Goal: Check status: Check status

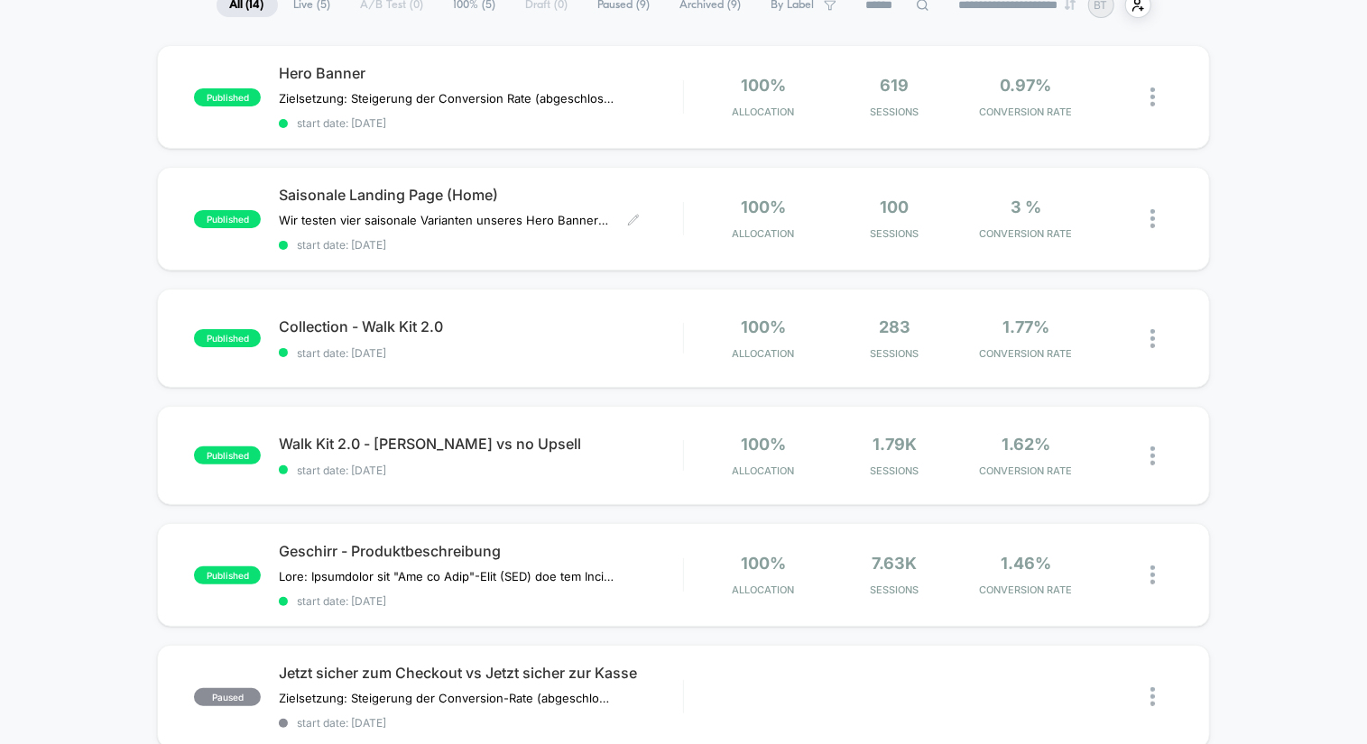
scroll to position [195, 0]
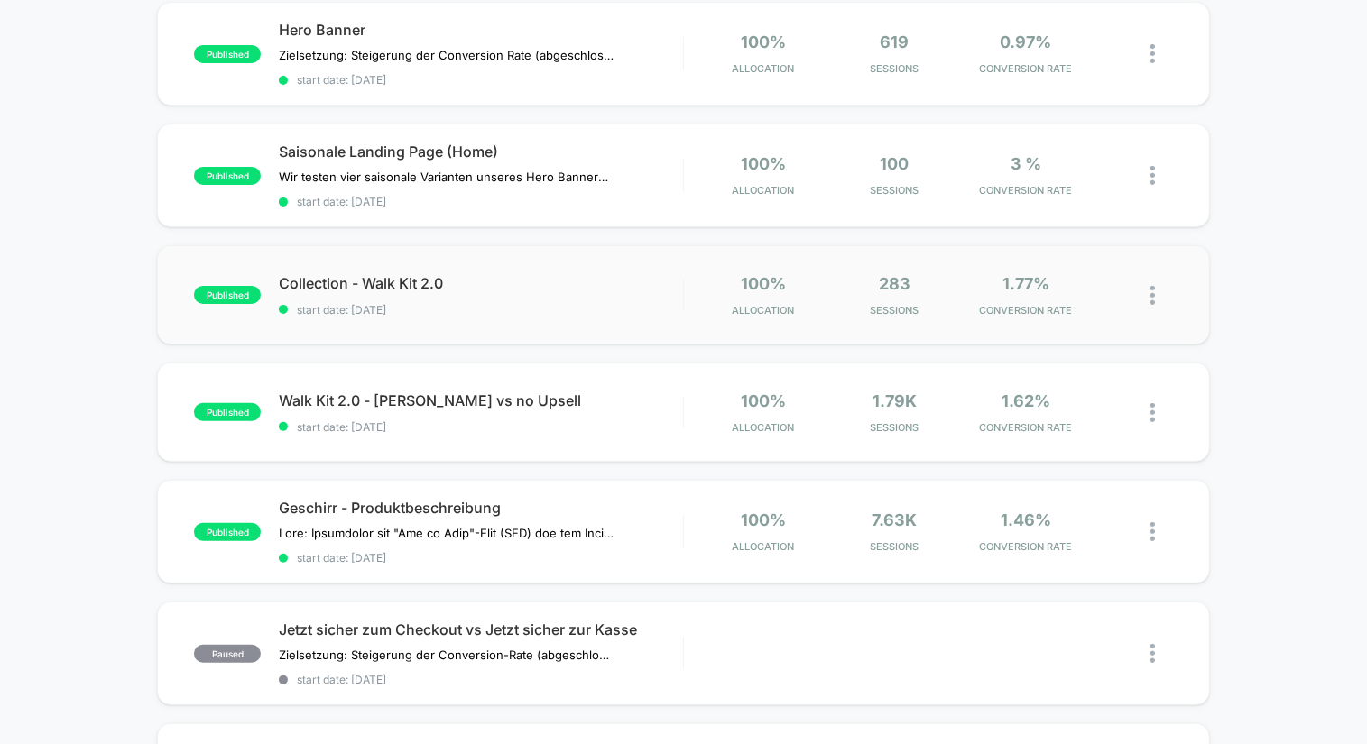
click at [596, 268] on div "published Collection - Walk Kit 2.0 start date: [DATE] 100% Allocation 283 Sess…" at bounding box center [683, 294] width 1053 height 99
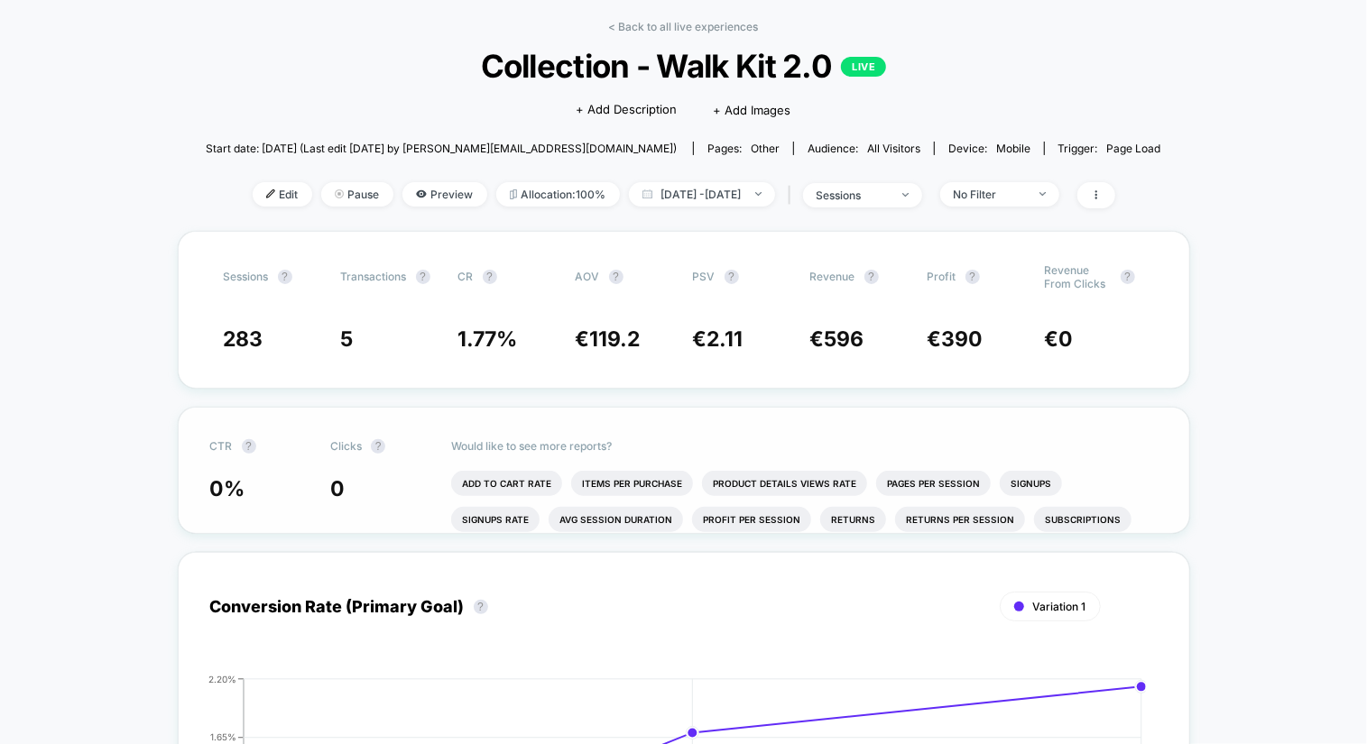
scroll to position [70, 0]
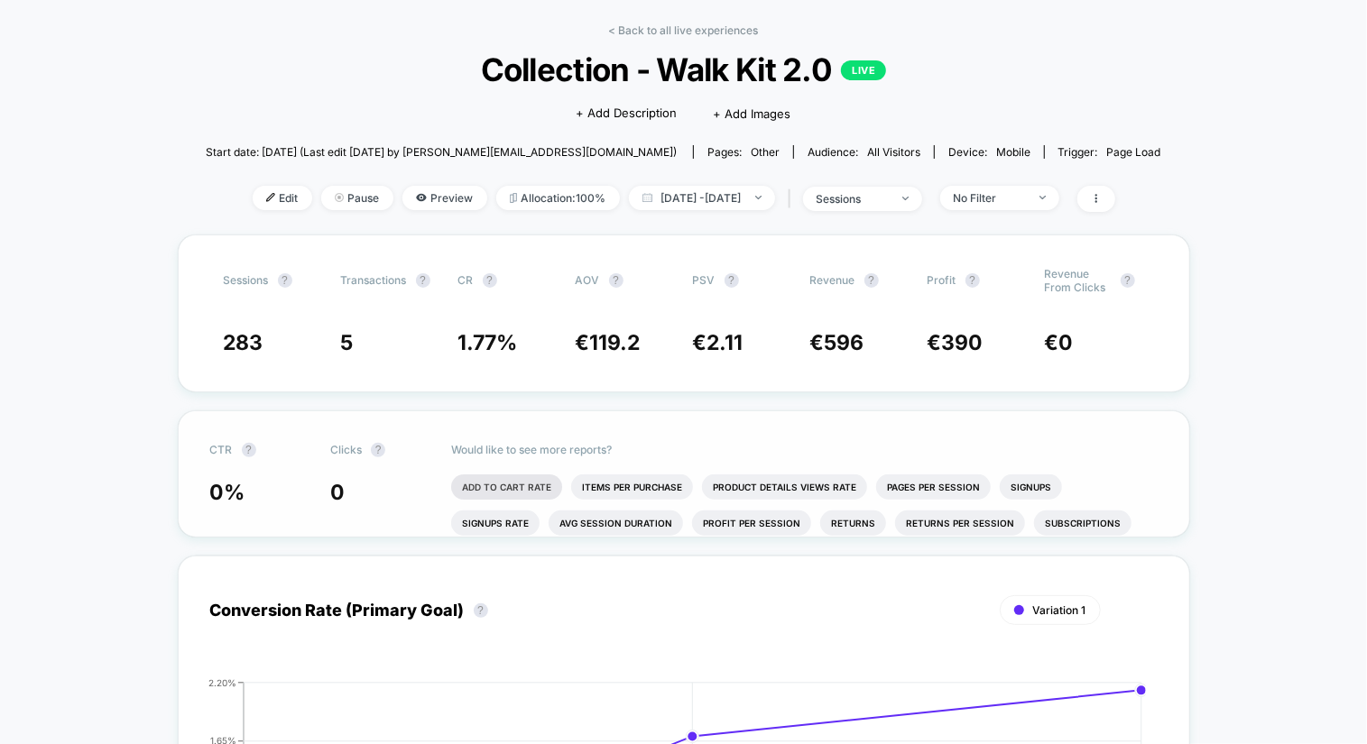
click at [477, 490] on li "Add To Cart Rate" at bounding box center [506, 487] width 111 height 25
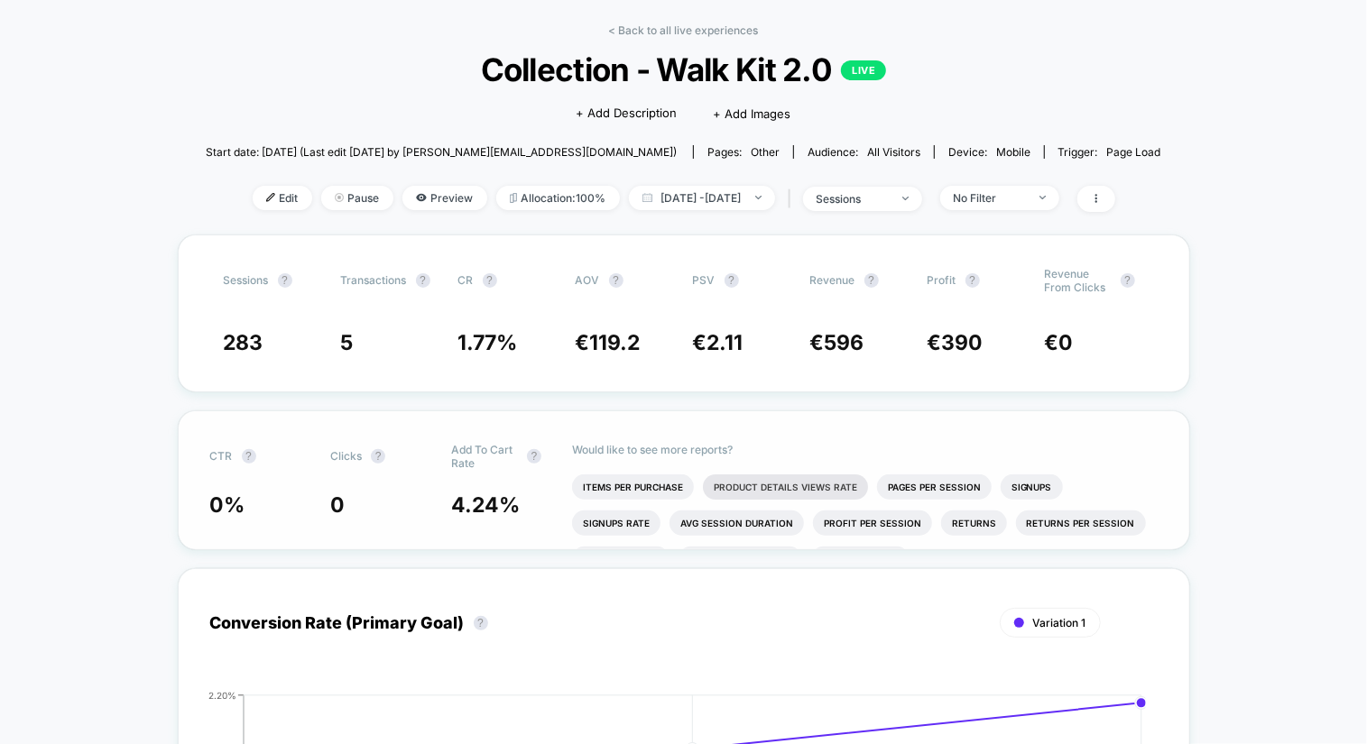
click at [808, 485] on li "Product Details Views Rate" at bounding box center [785, 487] width 165 height 25
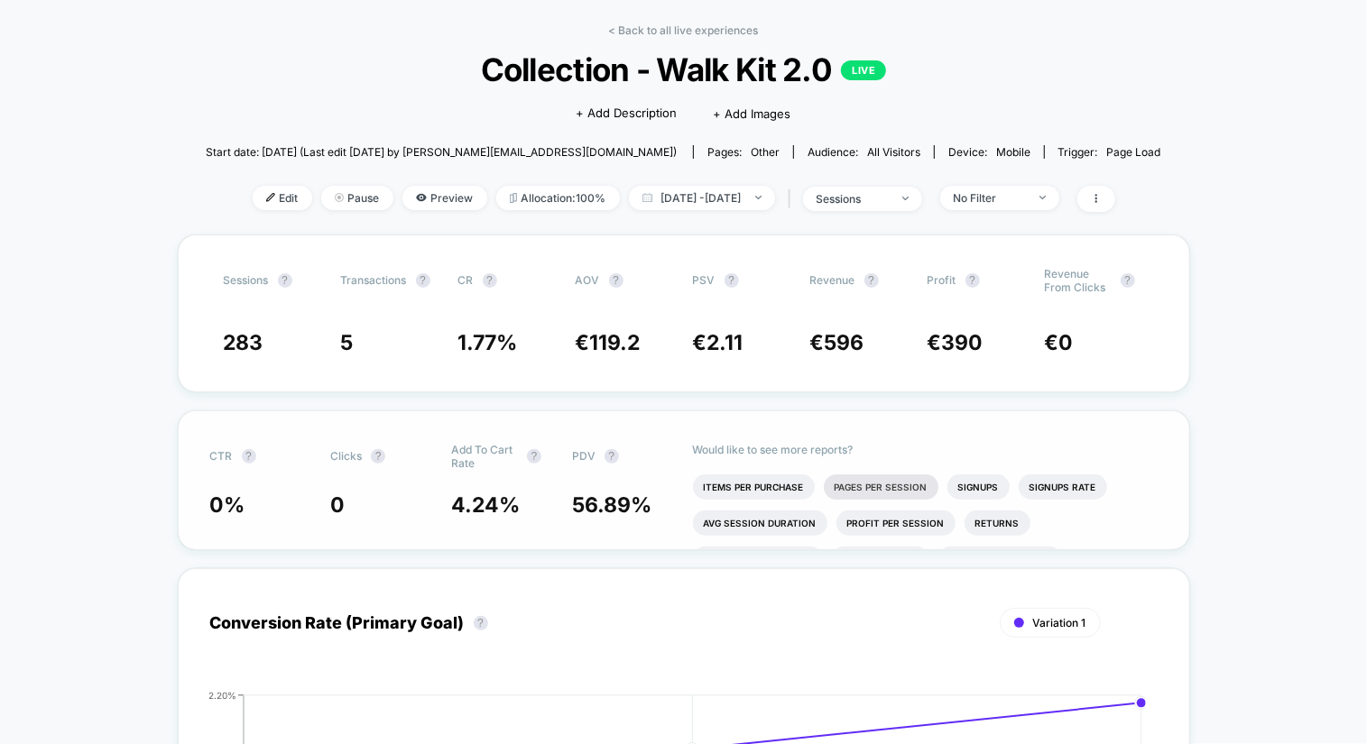
click at [884, 488] on li "Pages Per Session" at bounding box center [881, 487] width 115 height 25
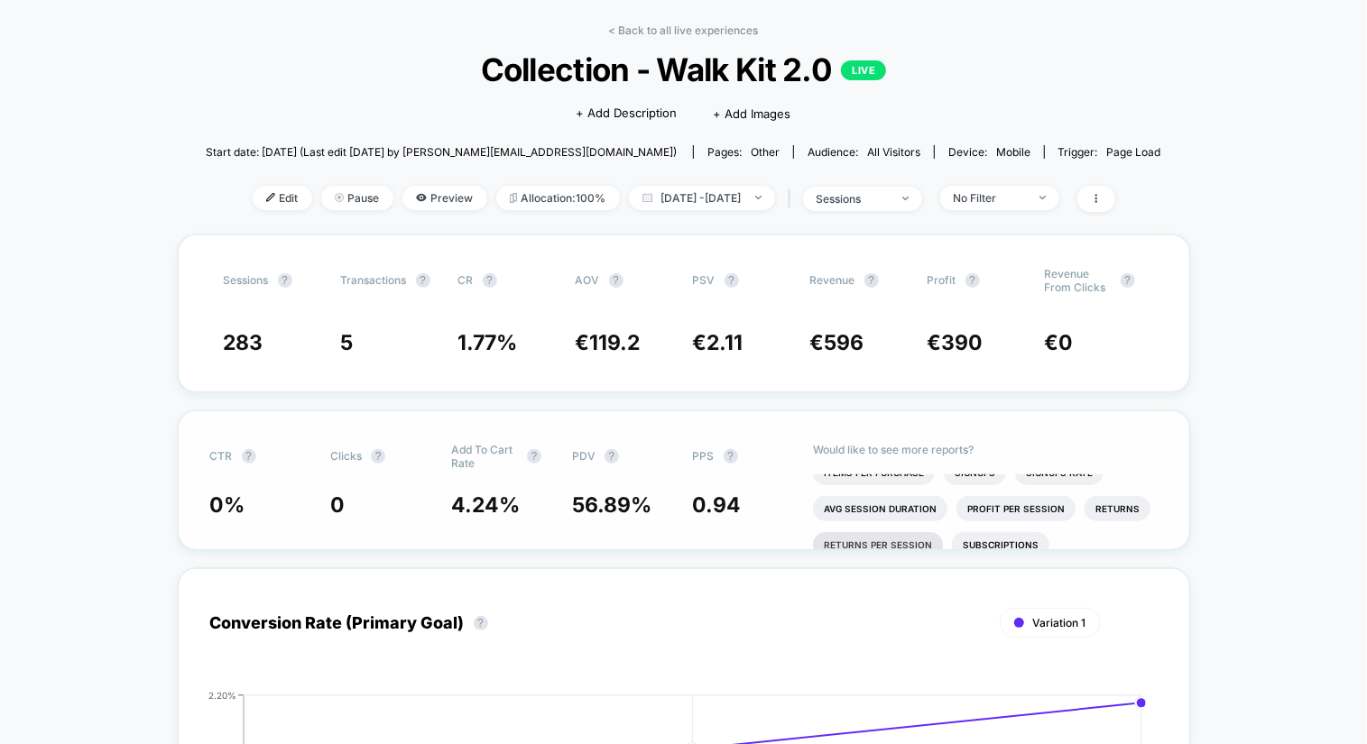
scroll to position [0, 0]
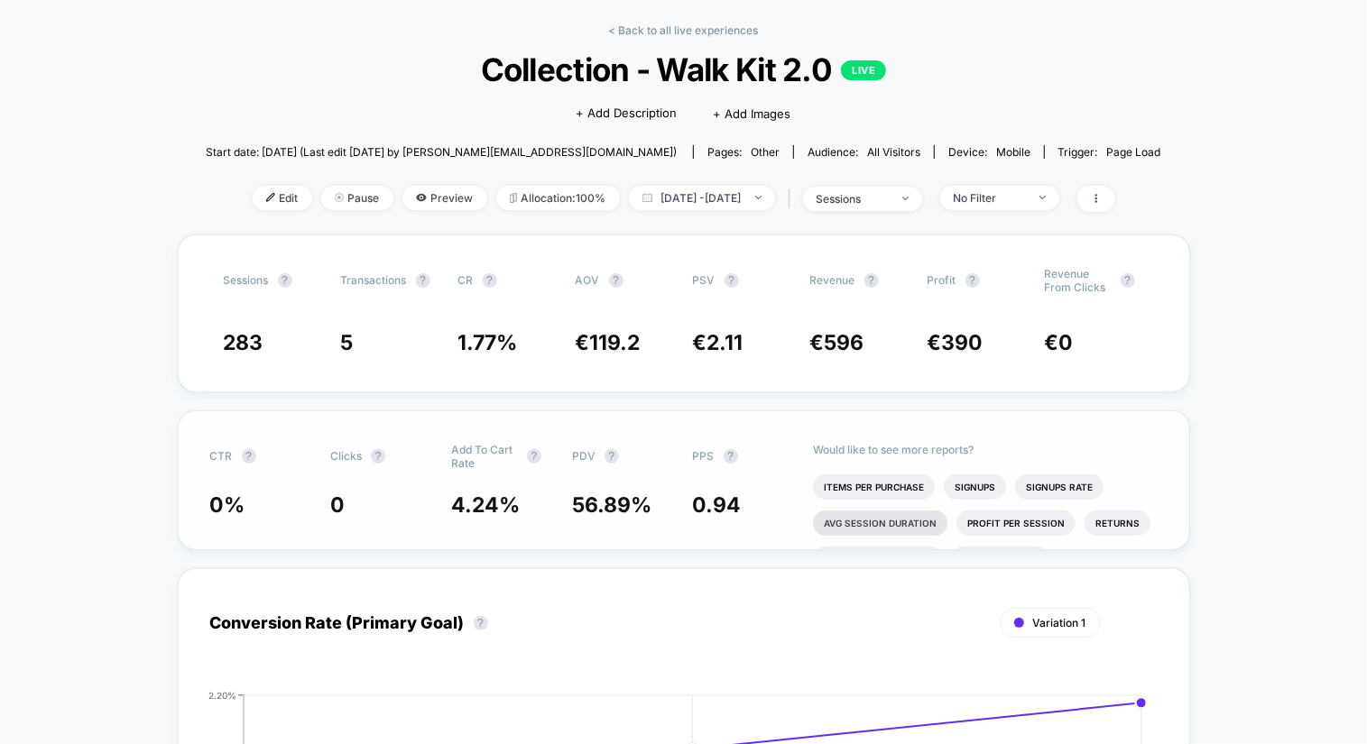
click at [927, 527] on li "Avg Session Duration" at bounding box center [880, 523] width 134 height 25
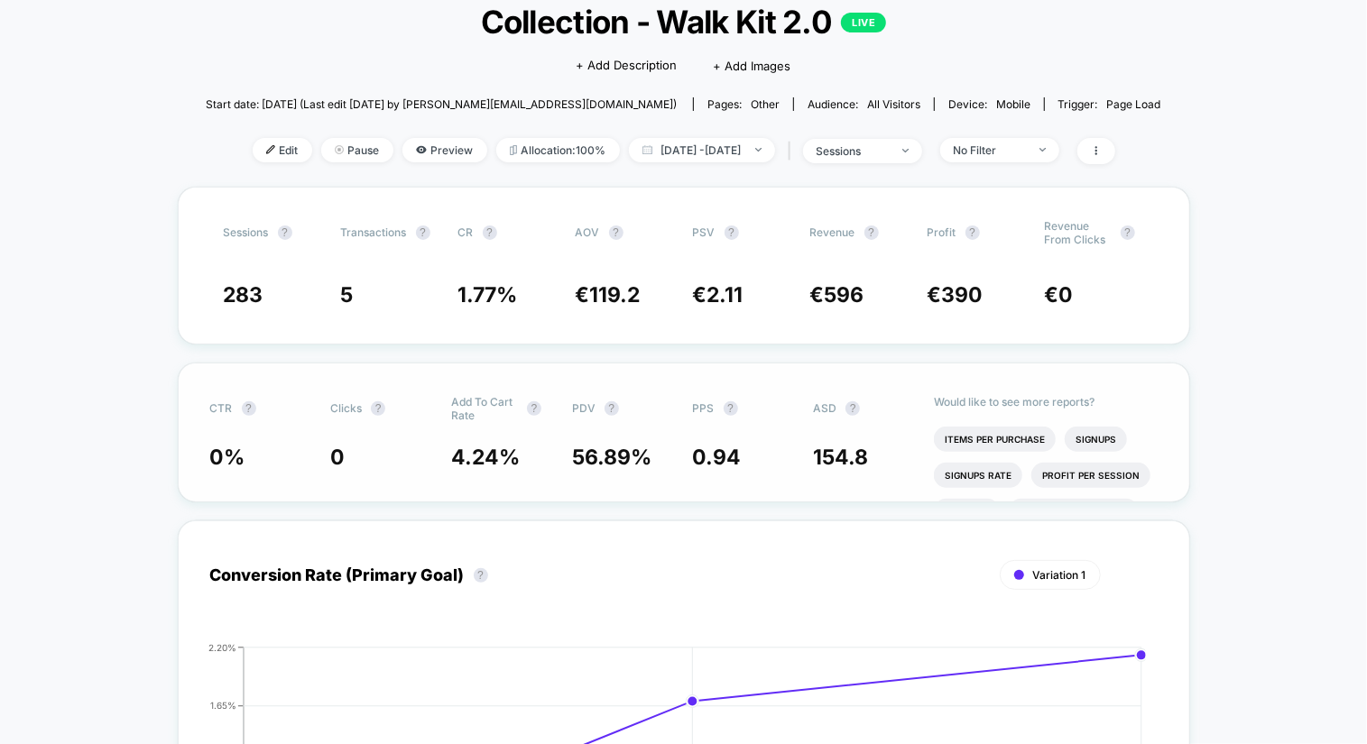
scroll to position [116, 0]
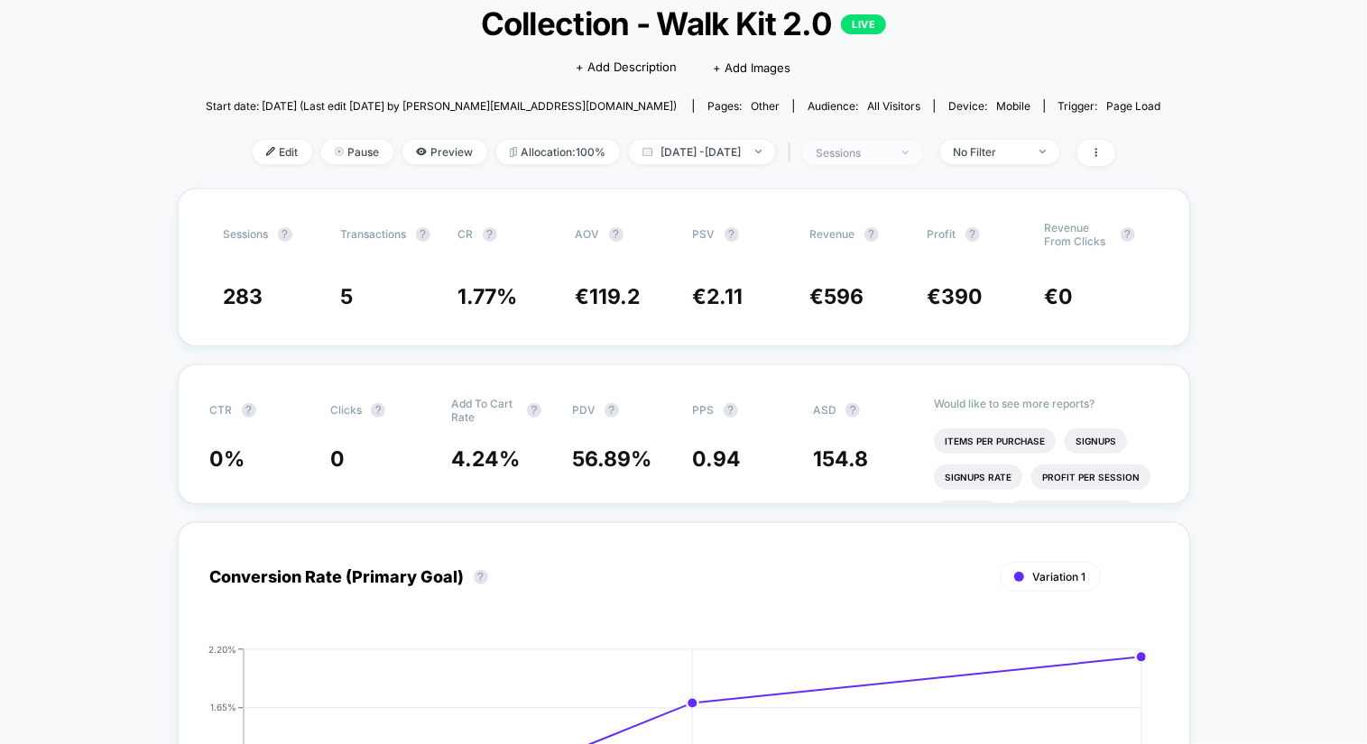
click at [889, 147] on div "sessions" at bounding box center [853, 153] width 72 height 14
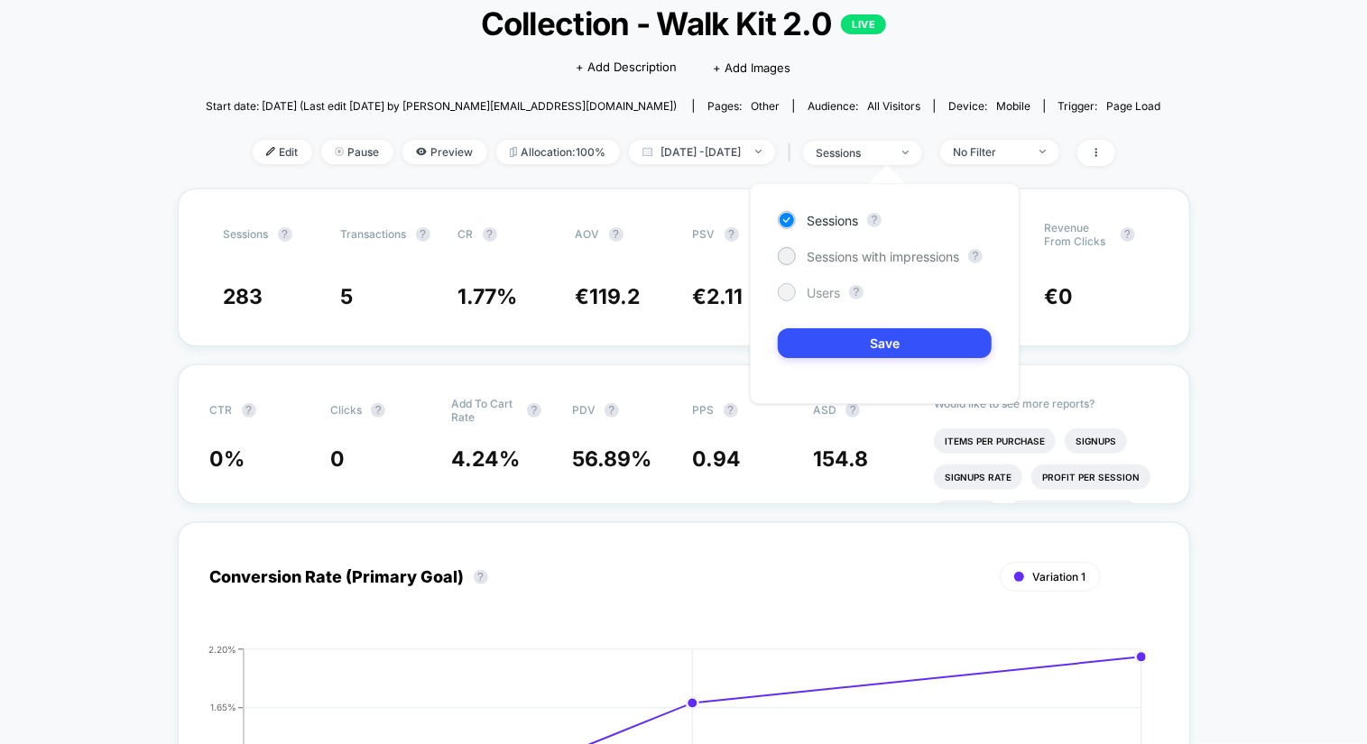
click at [813, 287] on span "Users" at bounding box center [823, 292] width 33 height 15
click at [828, 337] on button "Save" at bounding box center [885, 343] width 214 height 30
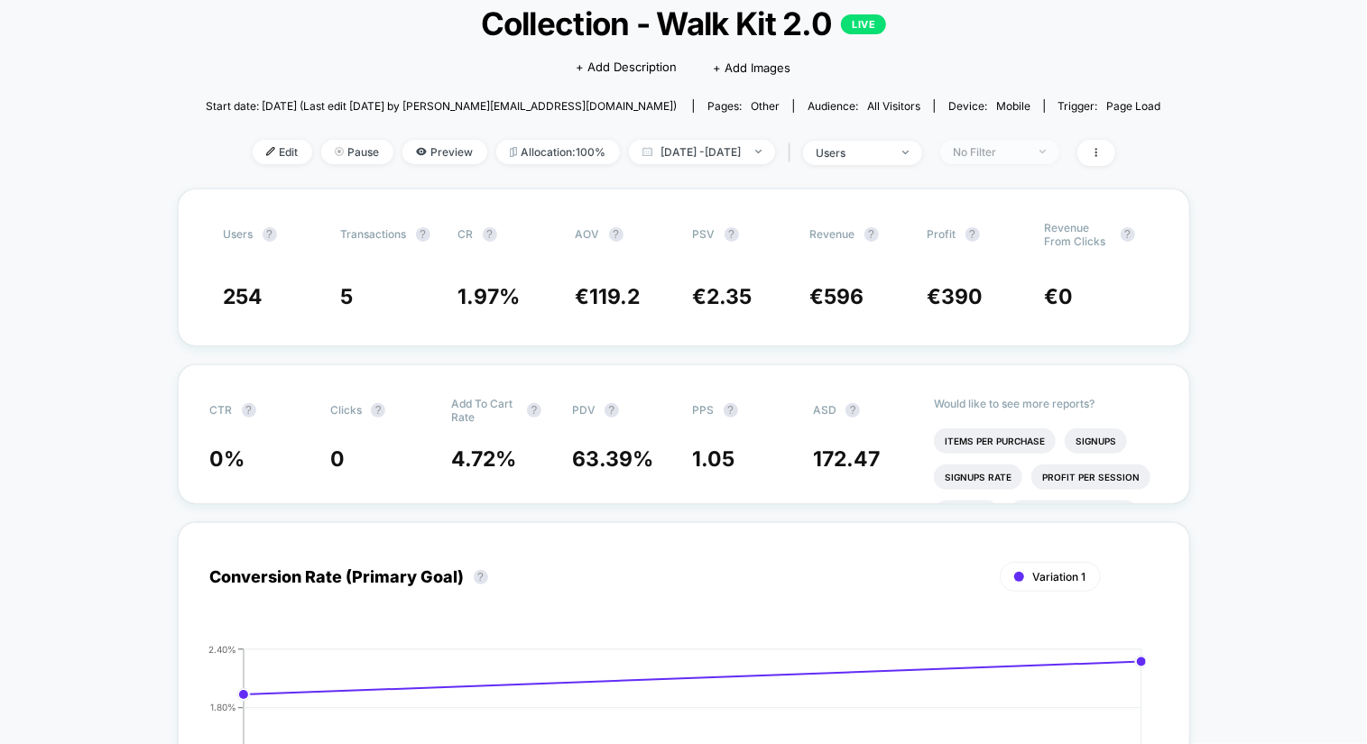
click at [1015, 157] on span "No Filter" at bounding box center [999, 152] width 119 height 24
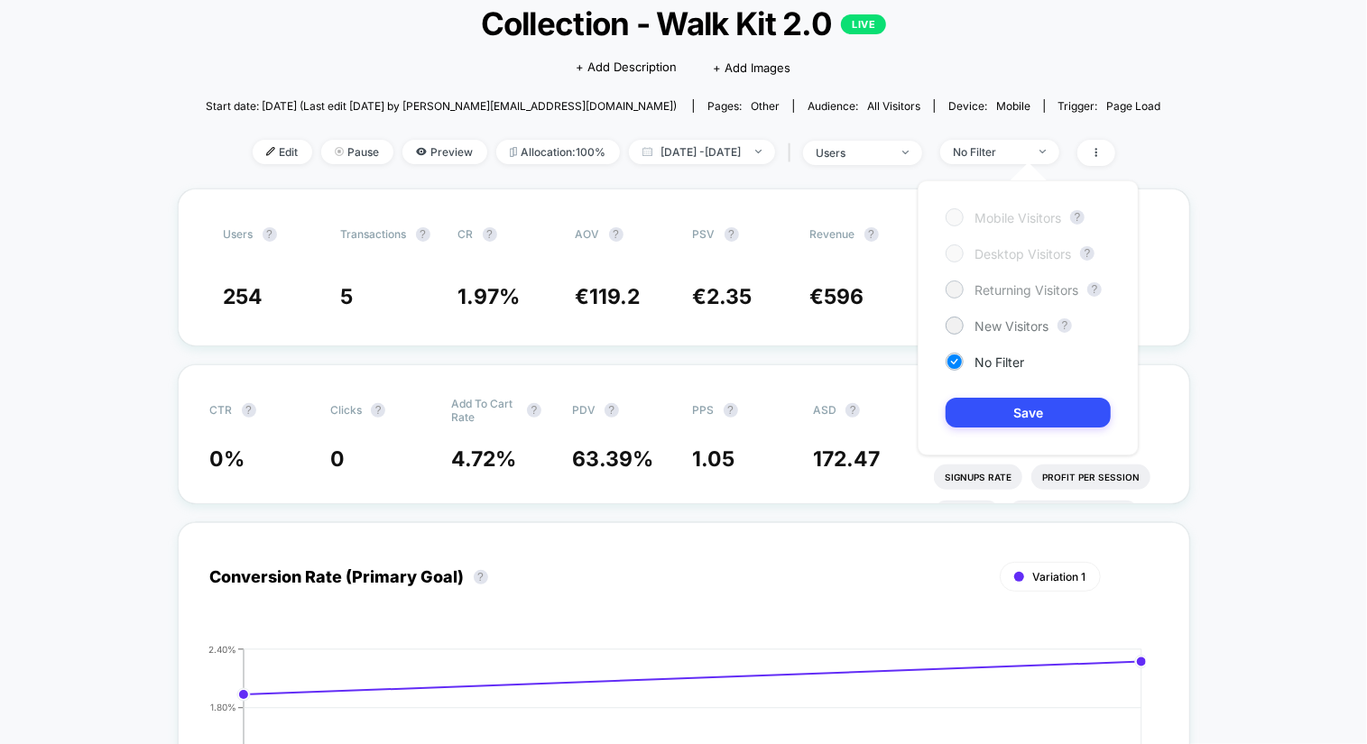
click at [984, 292] on span "Returning Visitors" at bounding box center [1026, 289] width 104 height 15
click at [994, 413] on button "Save" at bounding box center [1028, 413] width 165 height 30
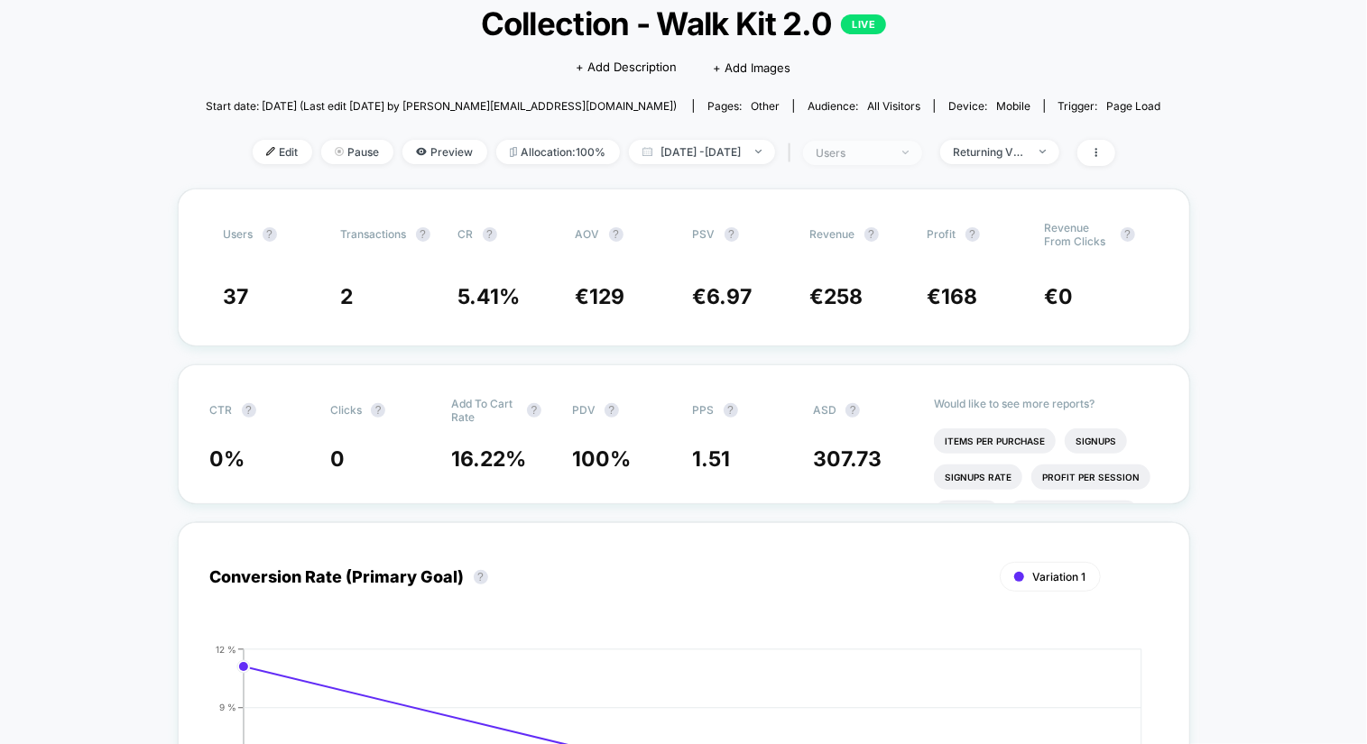
click at [916, 161] on span "users" at bounding box center [862, 153] width 119 height 24
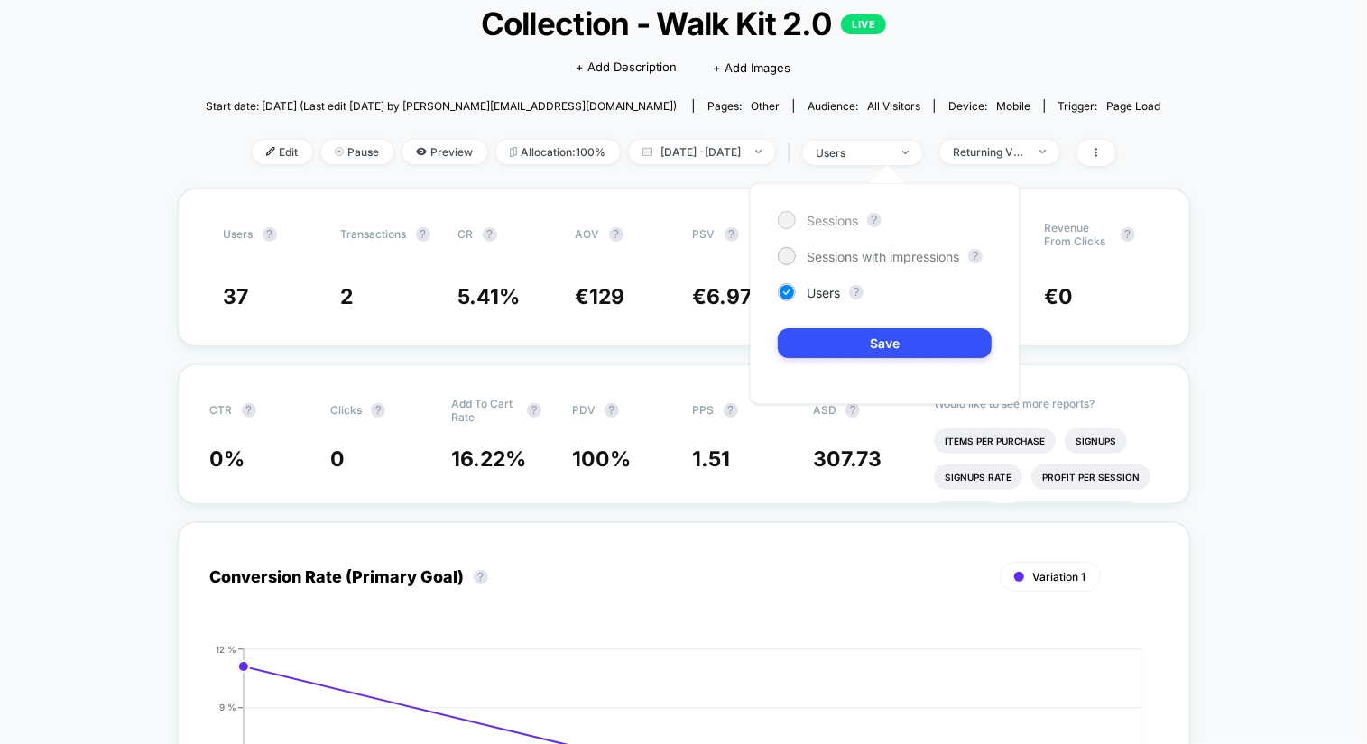
click at [817, 226] on span "Sessions" at bounding box center [832, 220] width 51 height 15
click at [829, 350] on button "Save" at bounding box center [885, 343] width 214 height 30
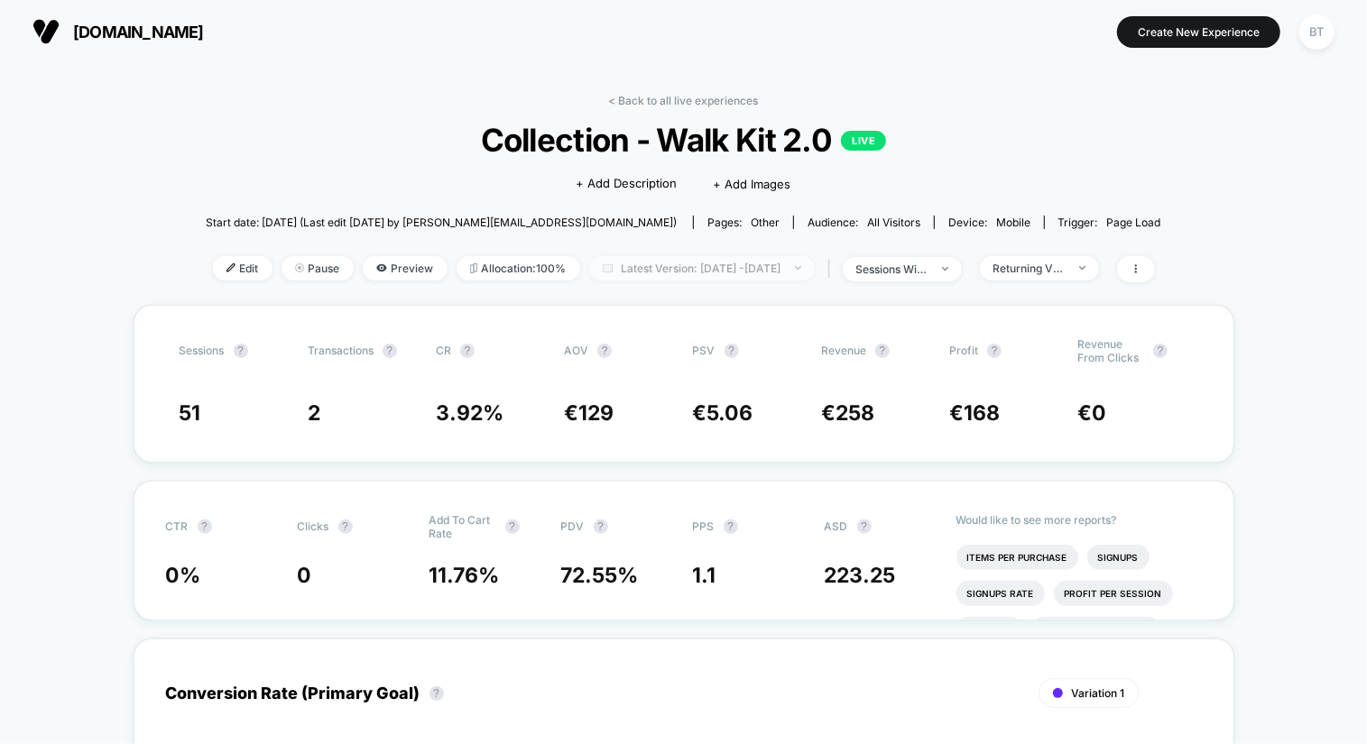
click at [652, 266] on span "Latest Version: [DATE] - [DATE]" at bounding box center [702, 268] width 226 height 24
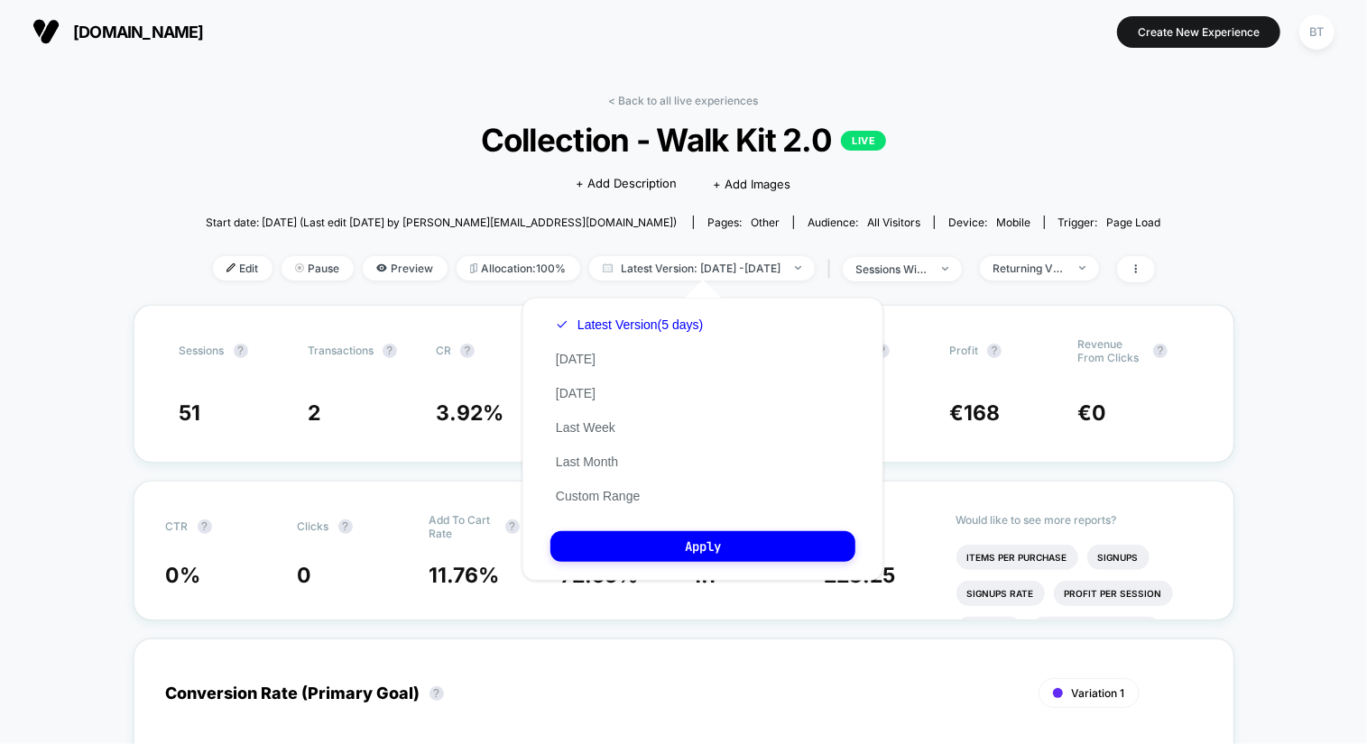
click at [611, 355] on div "Latest Version (5 days) [DATE] [DATE] Last Week Last Month Custom Range" at bounding box center [629, 411] width 158 height 206
click at [580, 363] on button "[DATE]" at bounding box center [575, 359] width 51 height 16
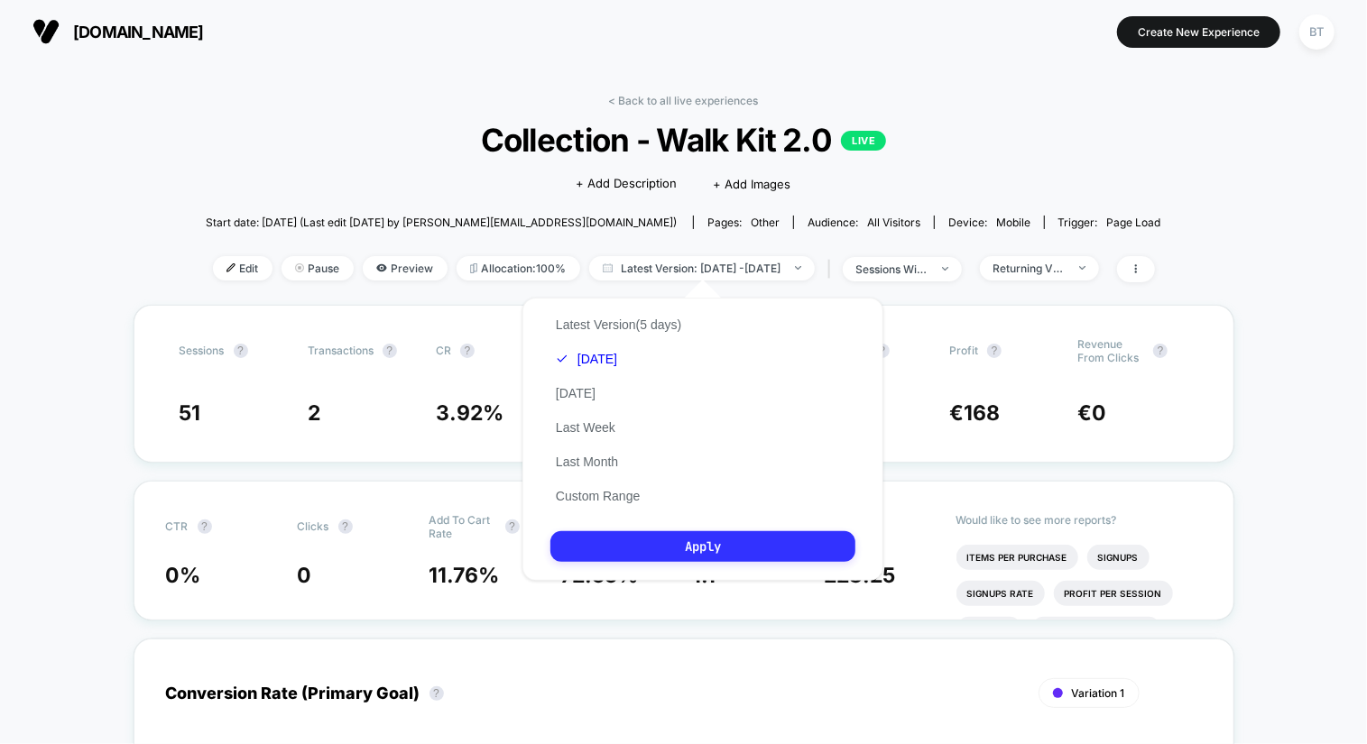
click at [655, 549] on button "Apply" at bounding box center [702, 546] width 305 height 31
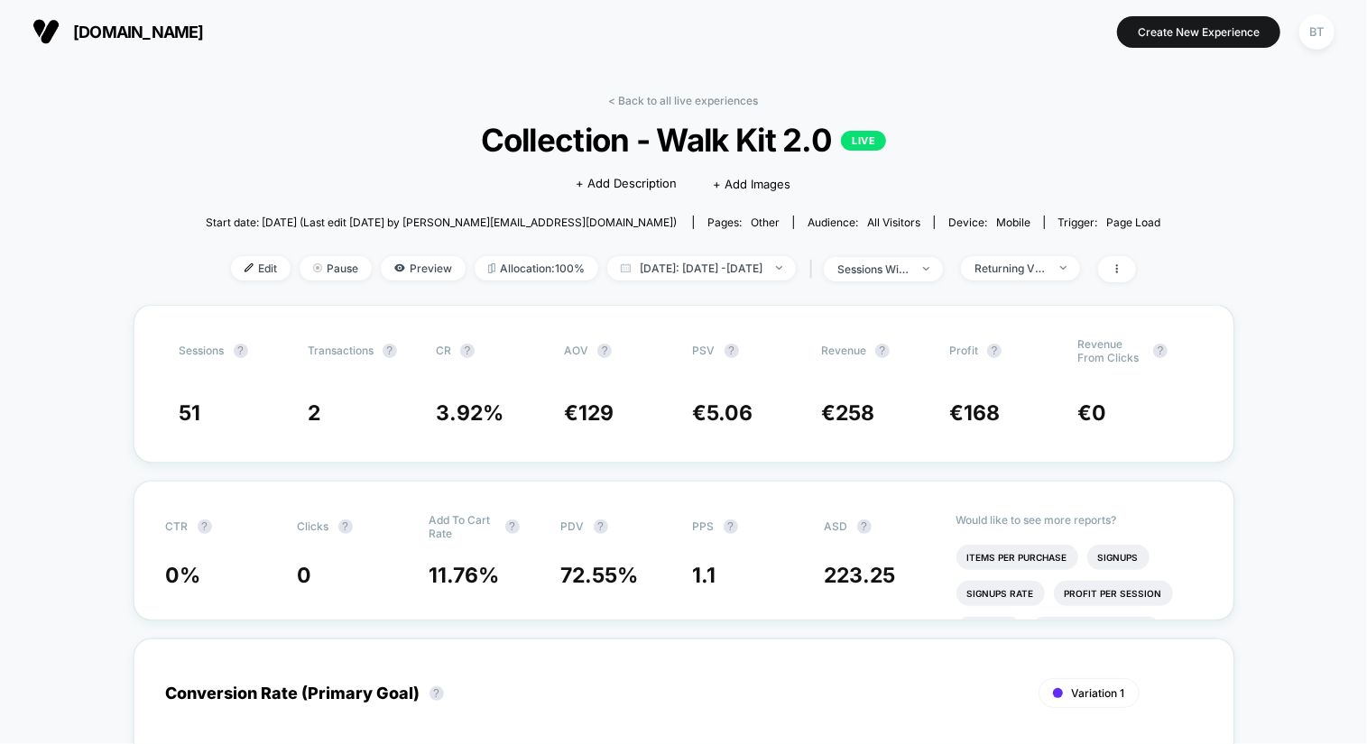
click at [97, 42] on button "[DOMAIN_NAME]" at bounding box center [118, 31] width 182 height 29
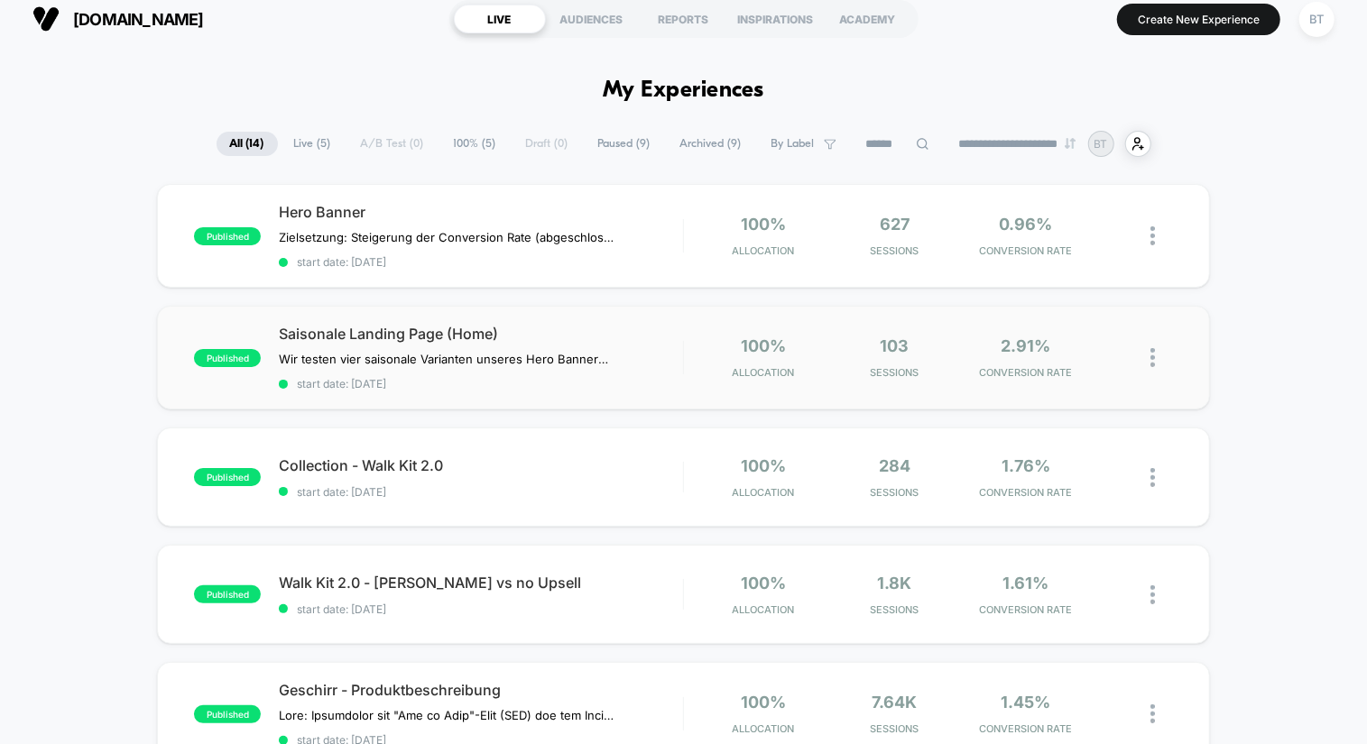
scroll to position [14, 0]
click at [583, 462] on span "Collection - Walk Kit 2.0 Click to edit experience details" at bounding box center [481, 465] width 404 height 18
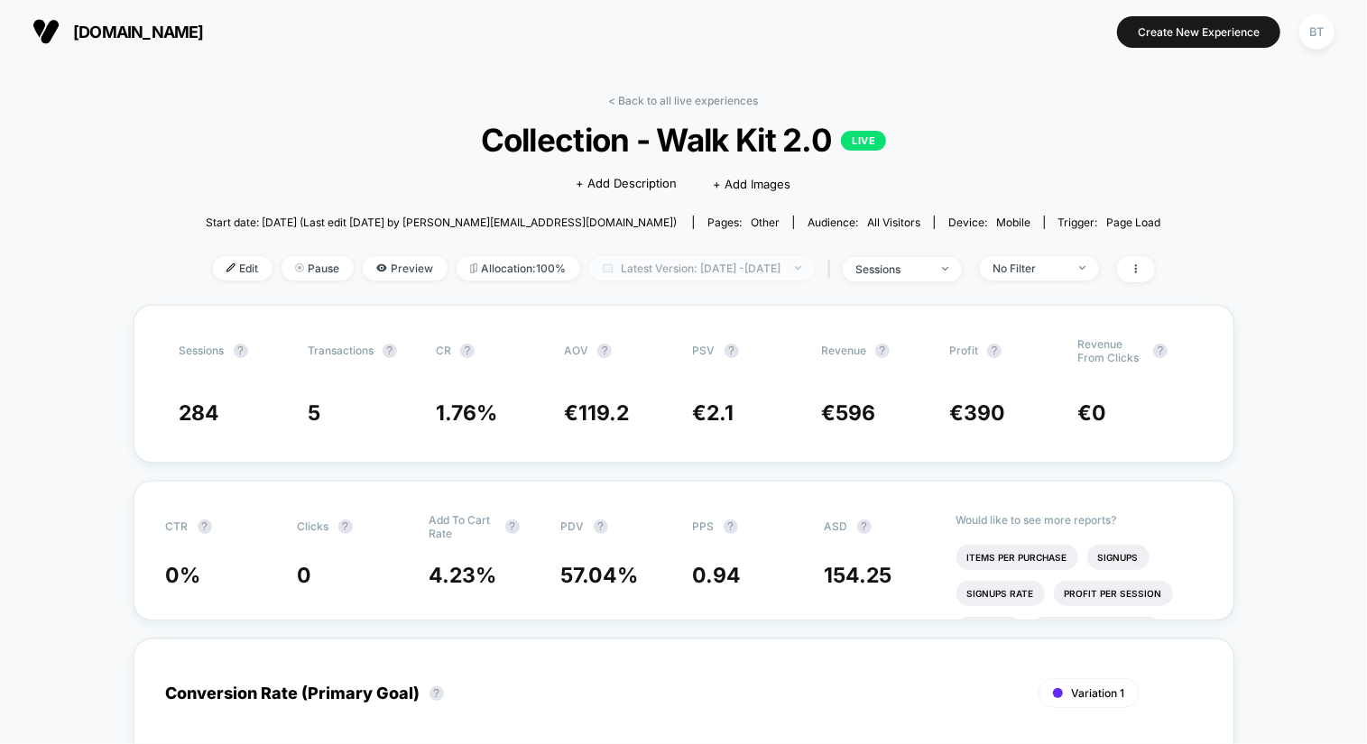
click at [667, 264] on span "Latest Version: Aug 10, 2025 - Aug 13, 2025" at bounding box center [702, 268] width 226 height 24
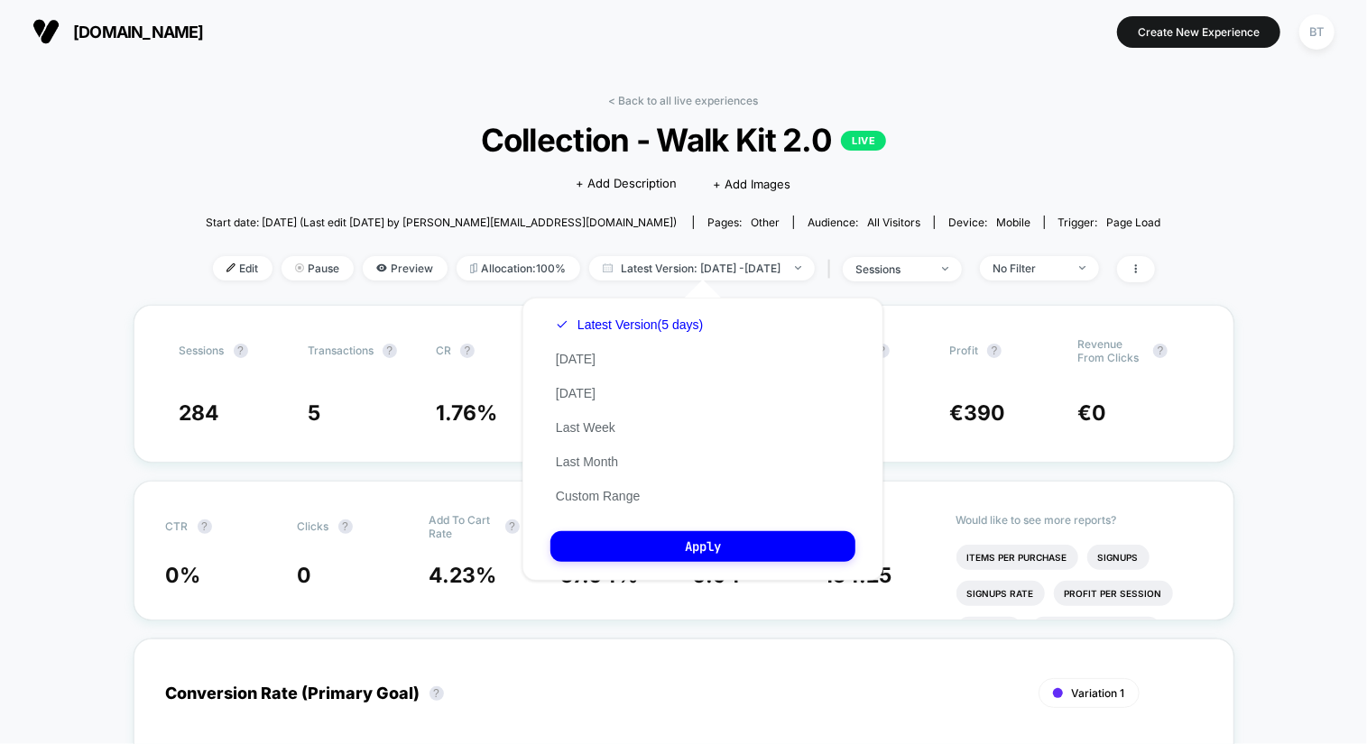
click at [600, 368] on div "Latest Version (5 days) Today Yesterday Last Week Last Month Custom Range" at bounding box center [629, 411] width 158 height 206
click at [568, 353] on button "Today" at bounding box center [575, 359] width 51 height 16
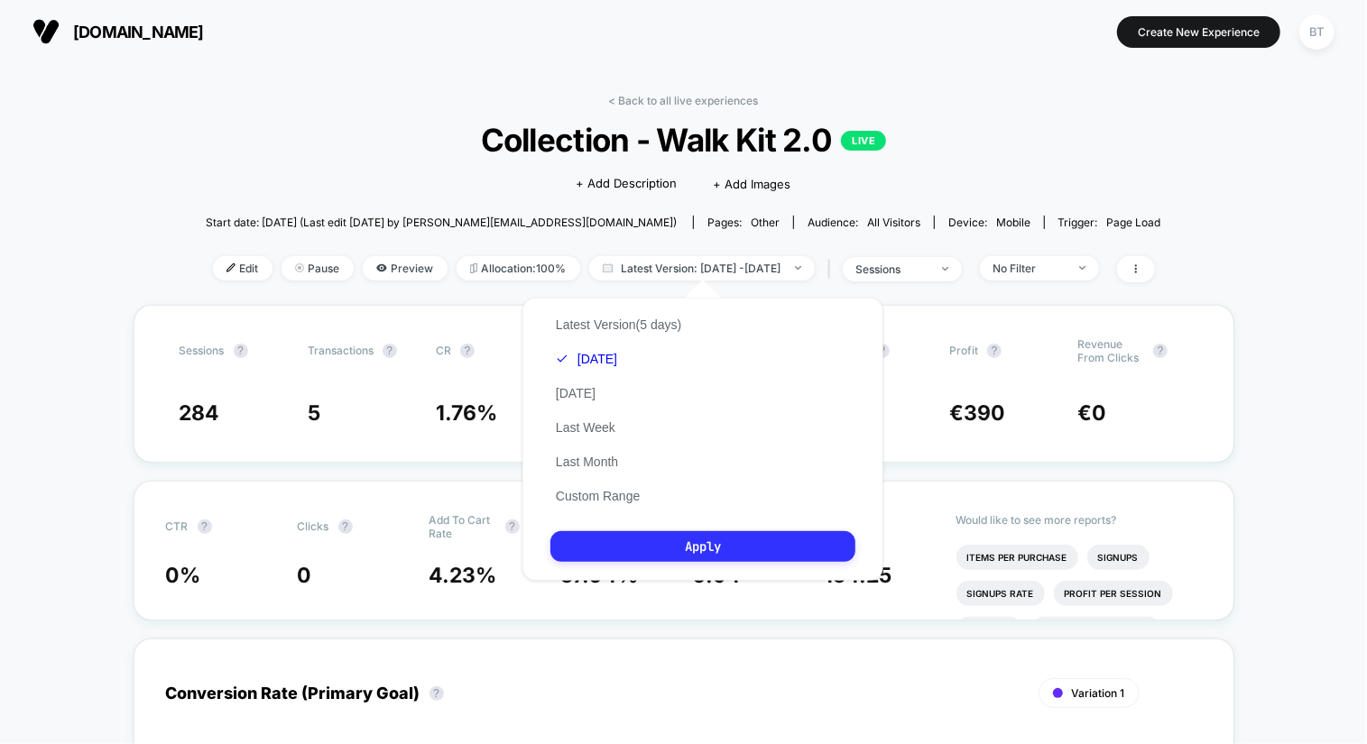
click at [644, 543] on button "Apply" at bounding box center [702, 546] width 305 height 31
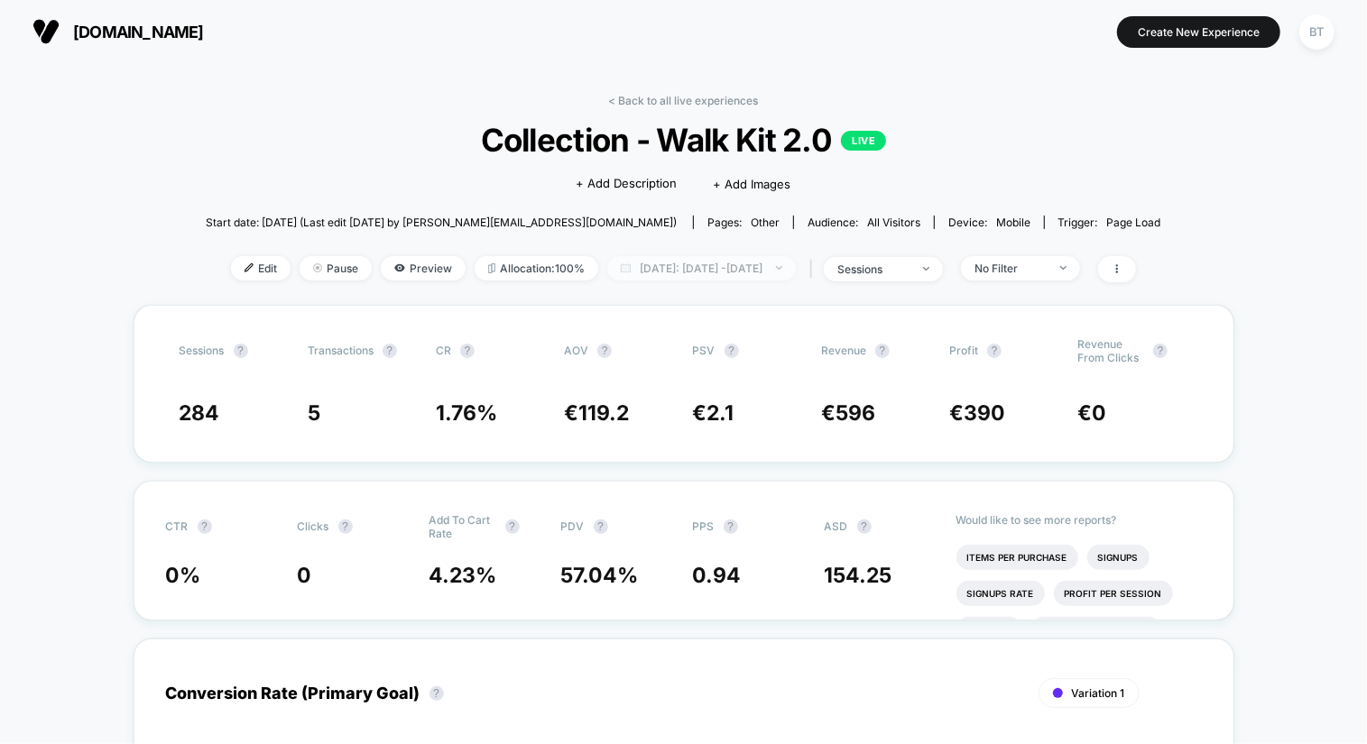
click at [691, 268] on span "Today: Aug 10, 2025 - Aug 13, 2025" at bounding box center [701, 268] width 189 height 24
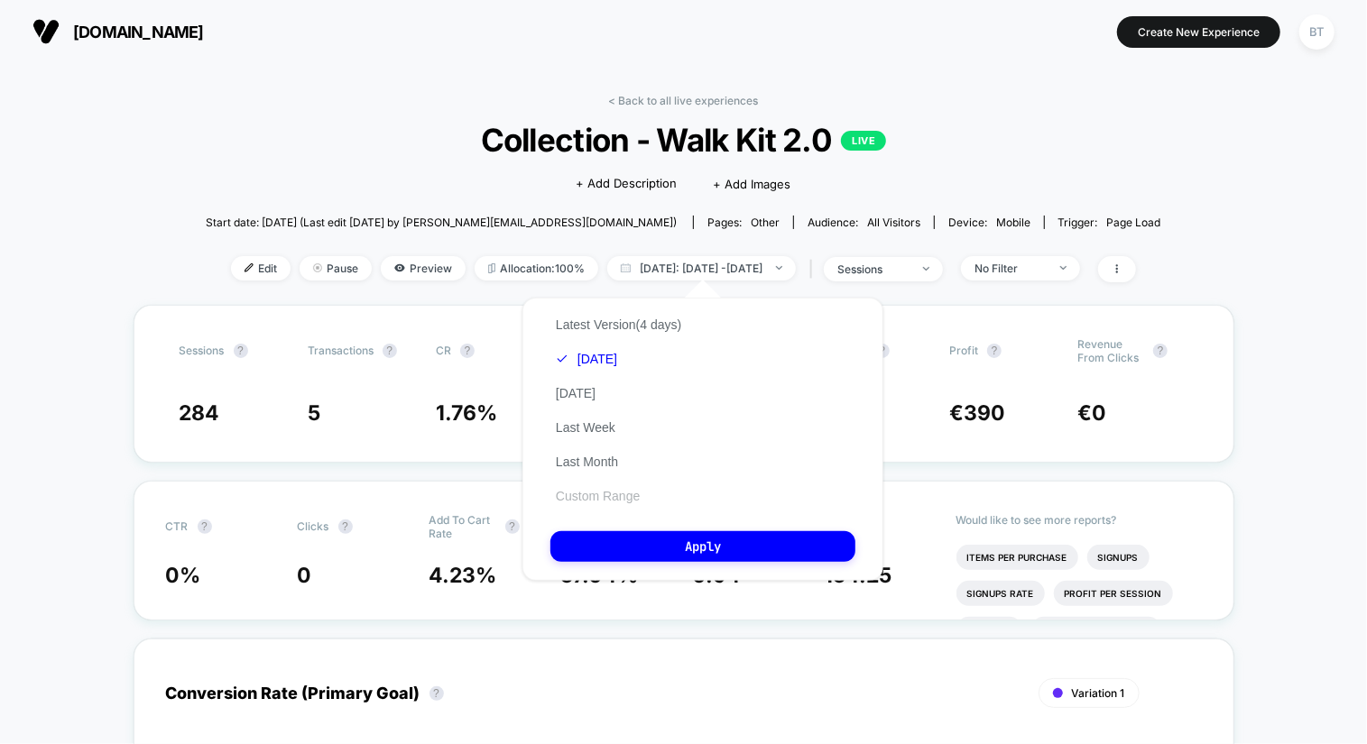
click at [596, 497] on button "Custom Range" at bounding box center [597, 496] width 95 height 16
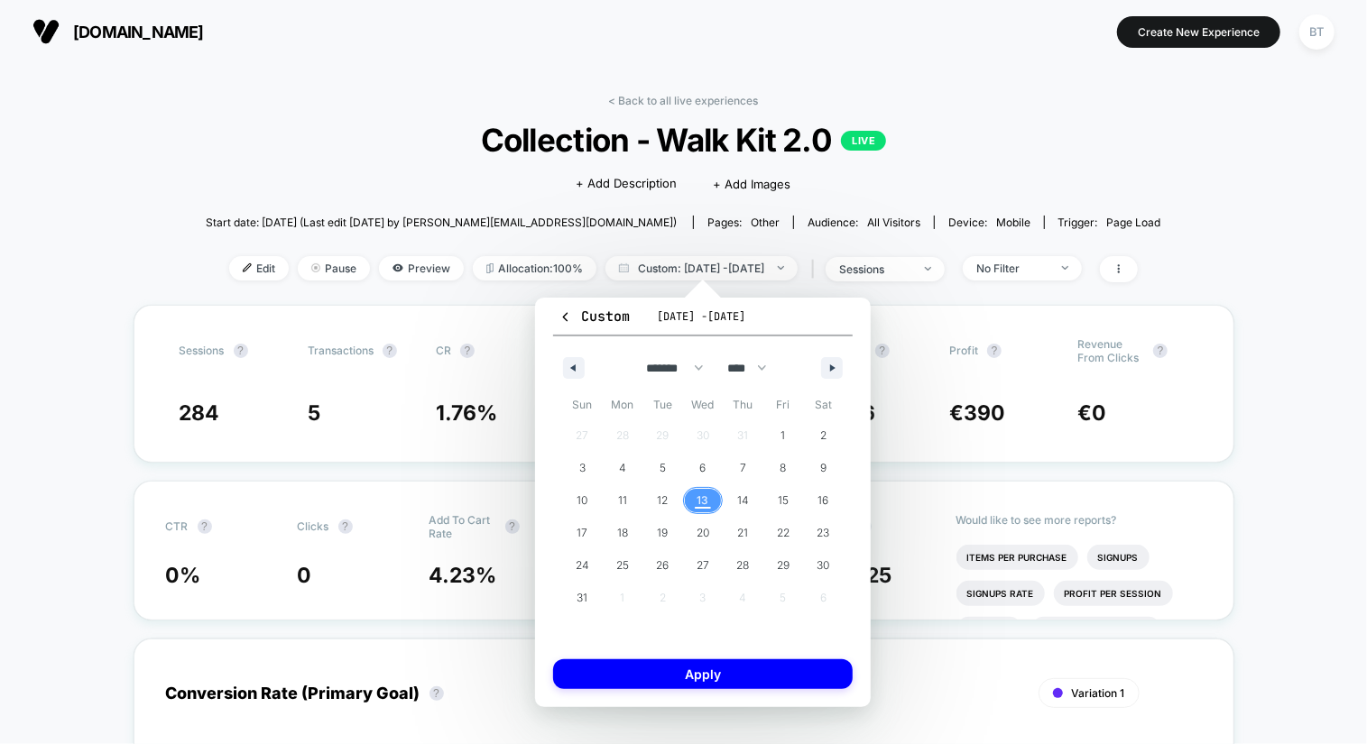
click at [700, 504] on span "13" at bounding box center [703, 501] width 12 height 32
click at [707, 679] on button "Apply" at bounding box center [703, 675] width 300 height 30
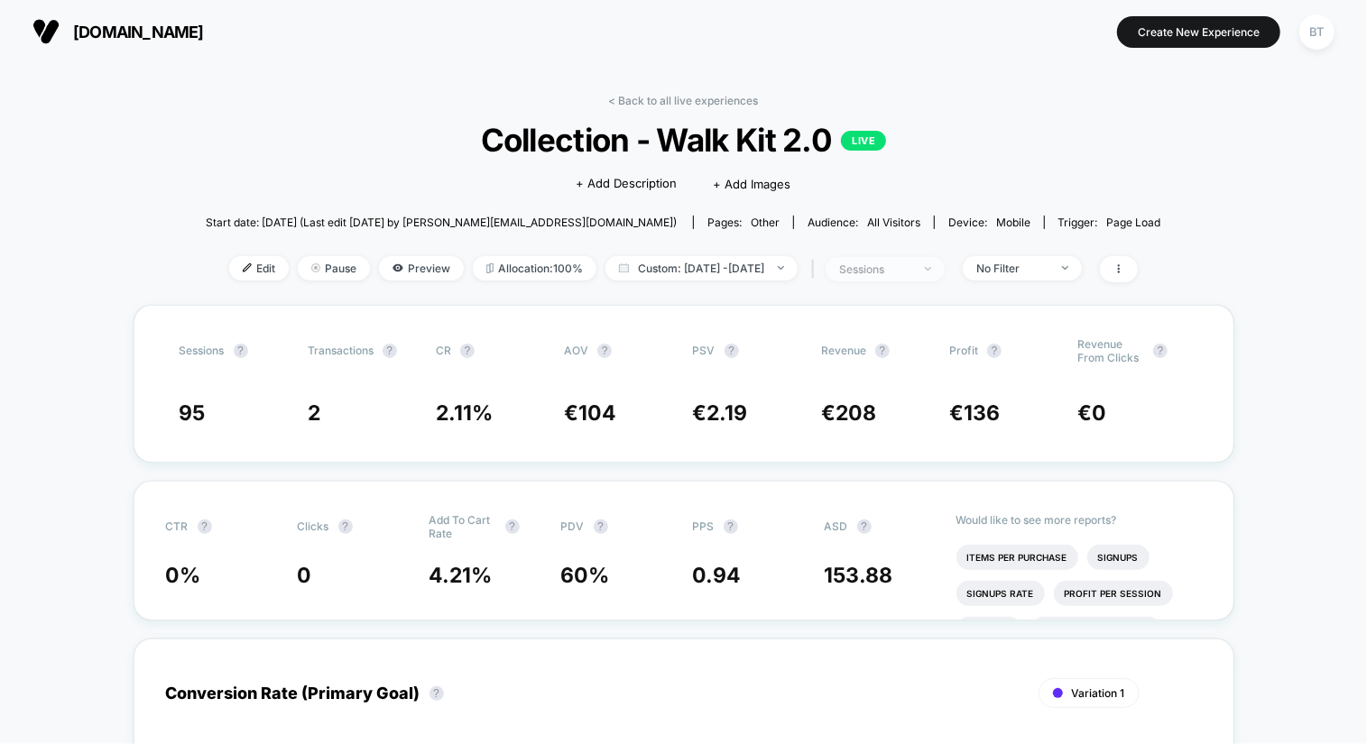
click at [945, 269] on span "sessions" at bounding box center [885, 269] width 119 height 24
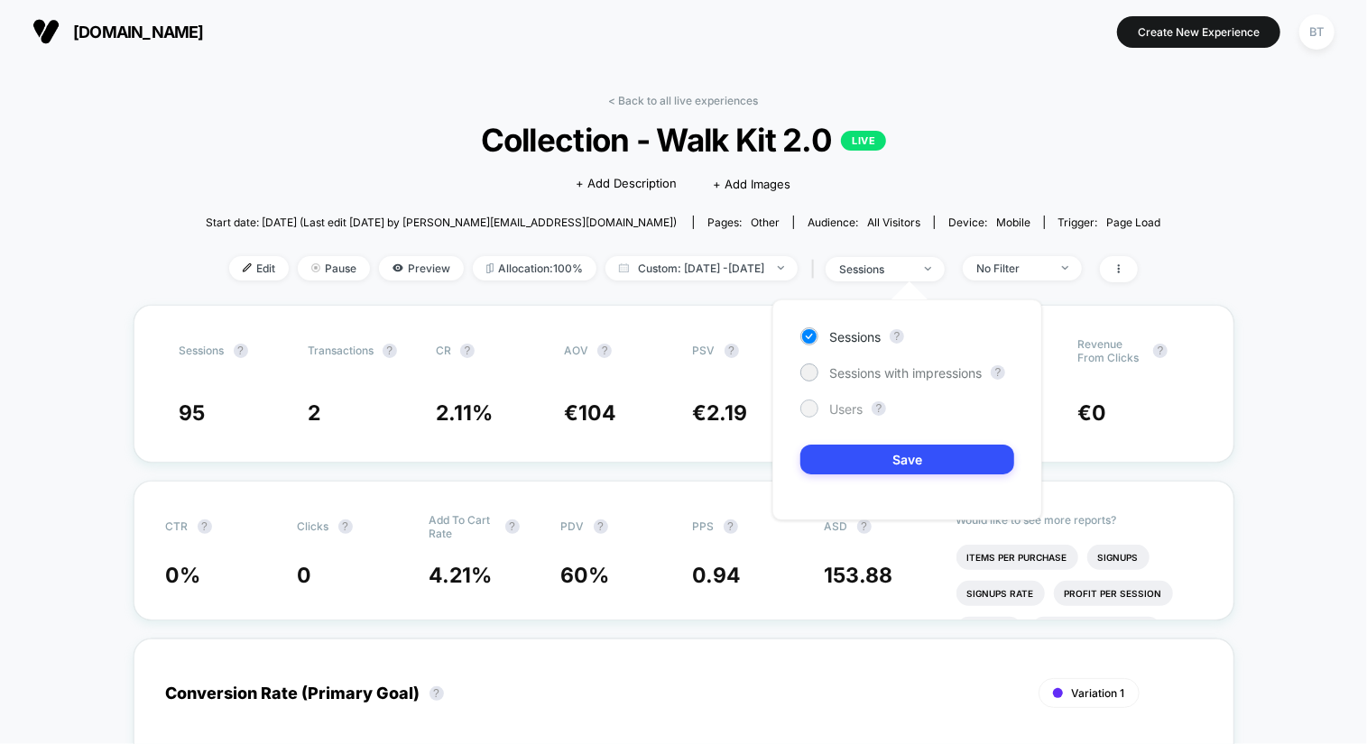
click at [832, 400] on div "Users" at bounding box center [831, 409] width 62 height 18
click at [834, 457] on button "Save" at bounding box center [907, 460] width 214 height 30
